Goal: Browse casually

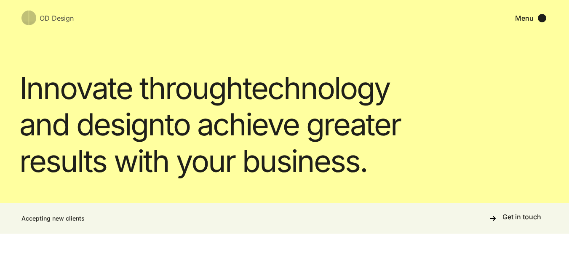
click at [9, 190] on div "Innovate through technology and design to achieve greater results with your bus…" at bounding box center [284, 101] width 569 height 203
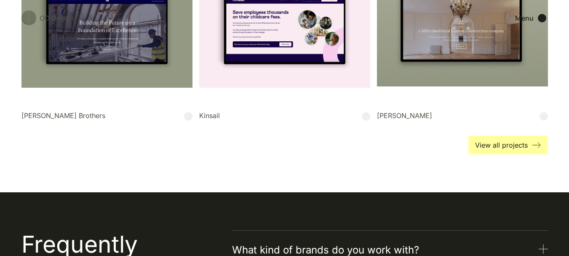
scroll to position [1011, 0]
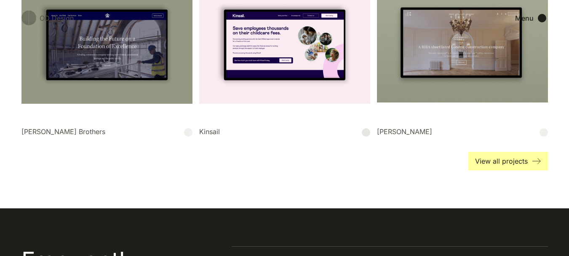
click at [510, 164] on link "View all projects" at bounding box center [509, 161] width 80 height 19
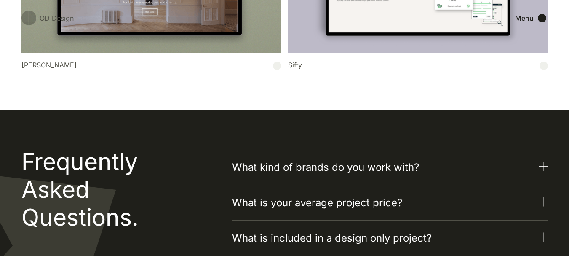
scroll to position [472, 0]
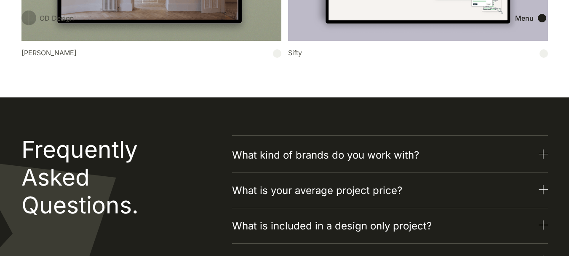
click at [544, 159] on img at bounding box center [543, 154] width 9 height 10
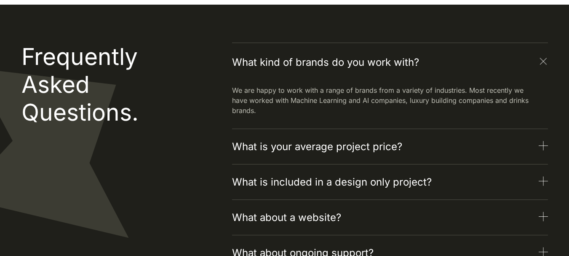
scroll to position [573, 0]
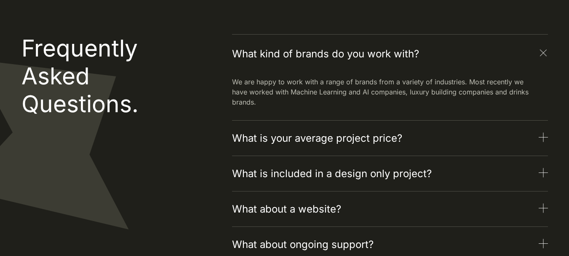
click at [543, 142] on img at bounding box center [543, 137] width 9 height 10
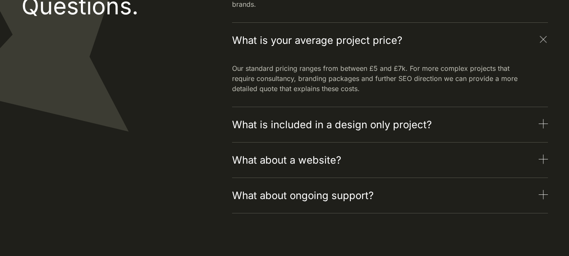
scroll to position [674, 0]
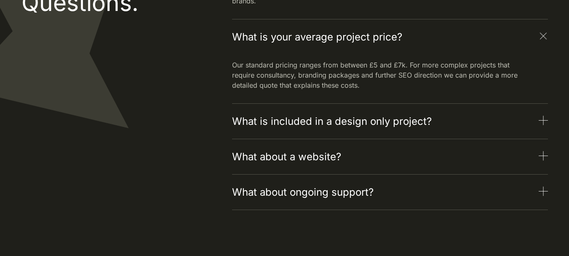
click at [541, 121] on img at bounding box center [543, 120] width 9 height 10
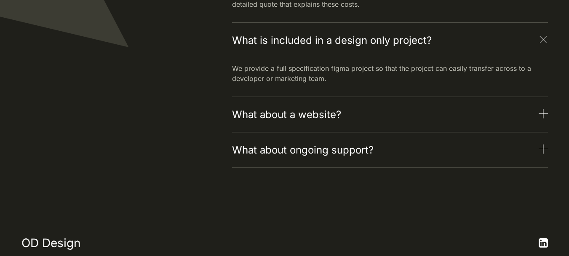
scroll to position [758, 0]
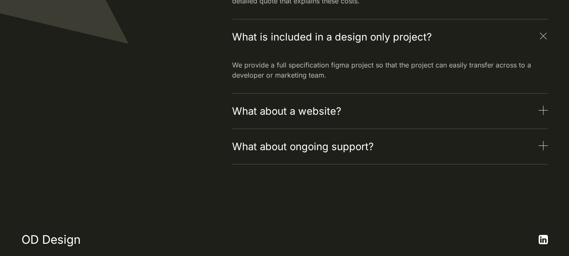
click at [543, 115] on img at bounding box center [543, 110] width 9 height 10
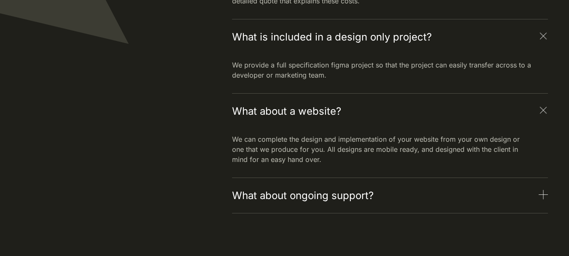
click at [542, 196] on img at bounding box center [543, 195] width 9 height 10
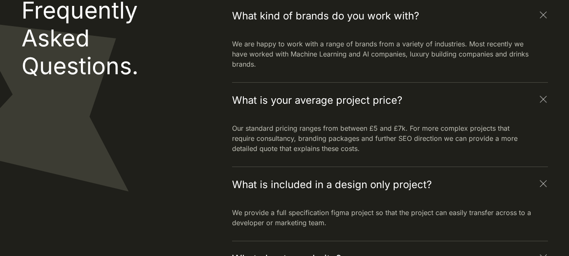
scroll to position [590, 0]
